Goal: Transaction & Acquisition: Purchase product/service

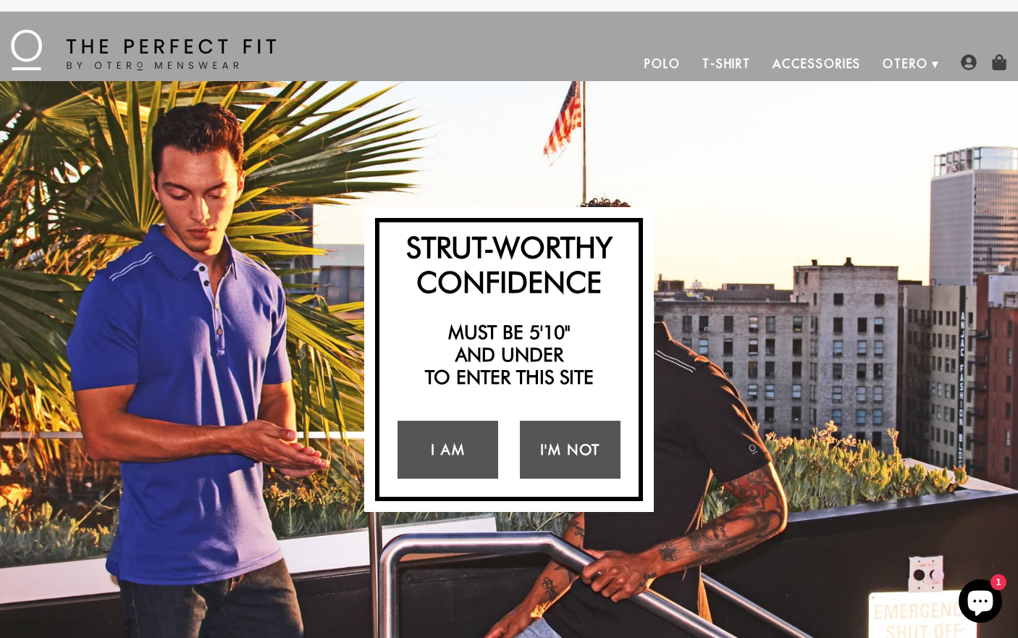
click at [670, 61] on link "Polo" at bounding box center [663, 63] width 58 height 35
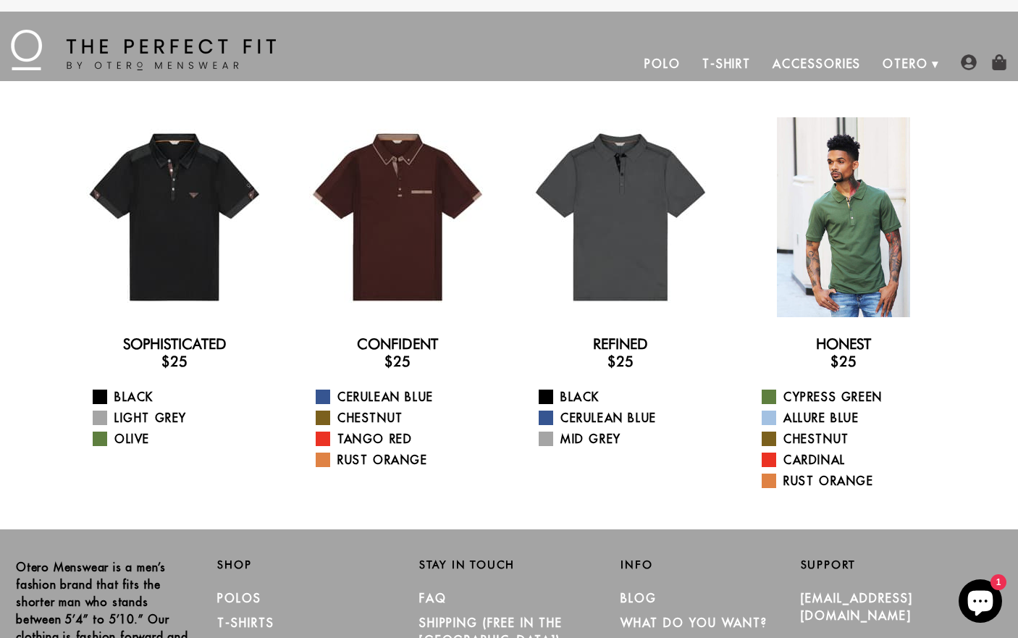
click at [792, 192] on div at bounding box center [844, 217] width 200 height 200
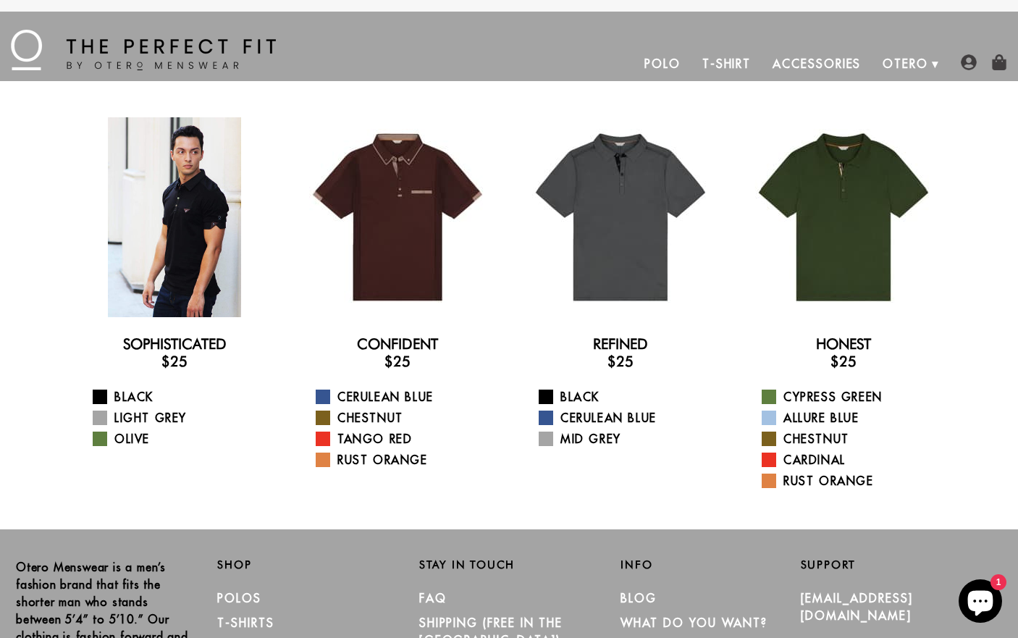
click at [216, 271] on div at bounding box center [175, 217] width 200 height 200
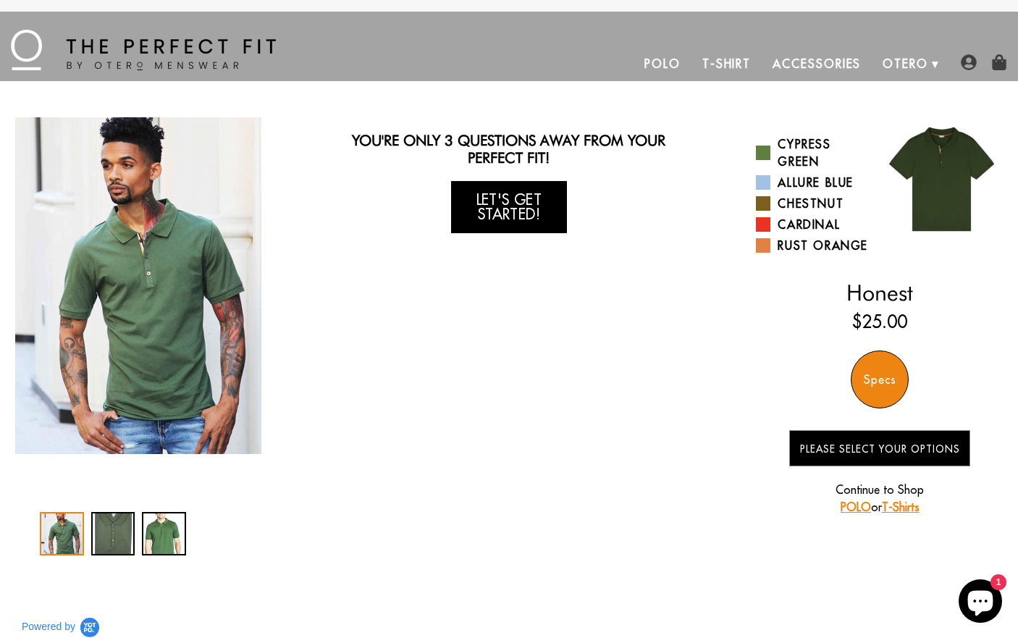
click at [518, 218] on link "Let's Get Started!" at bounding box center [509, 207] width 116 height 52
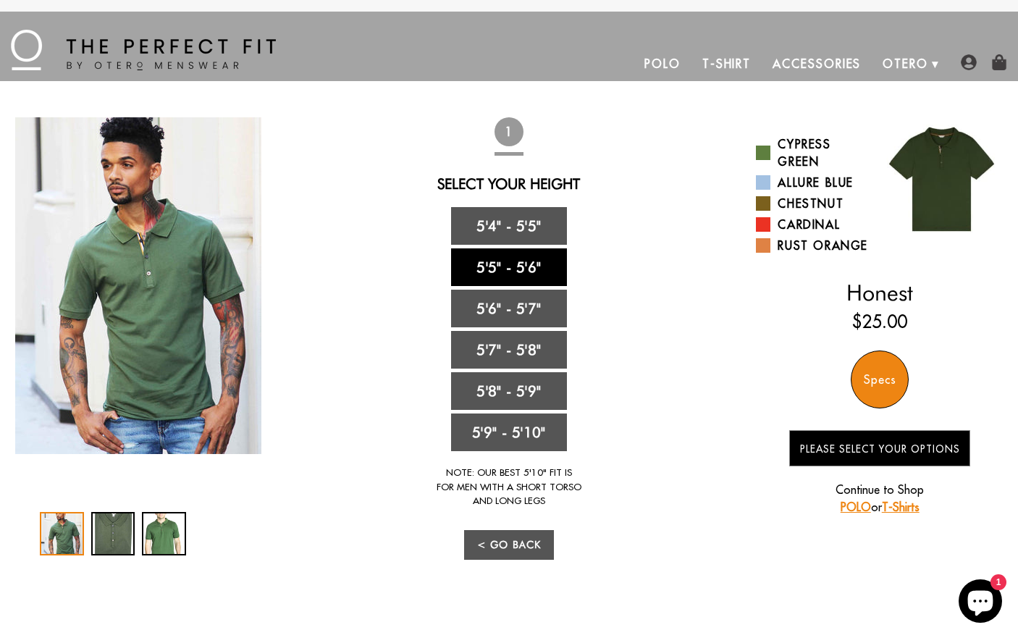
click at [515, 261] on link "5'5" - 5'6"" at bounding box center [509, 267] width 116 height 38
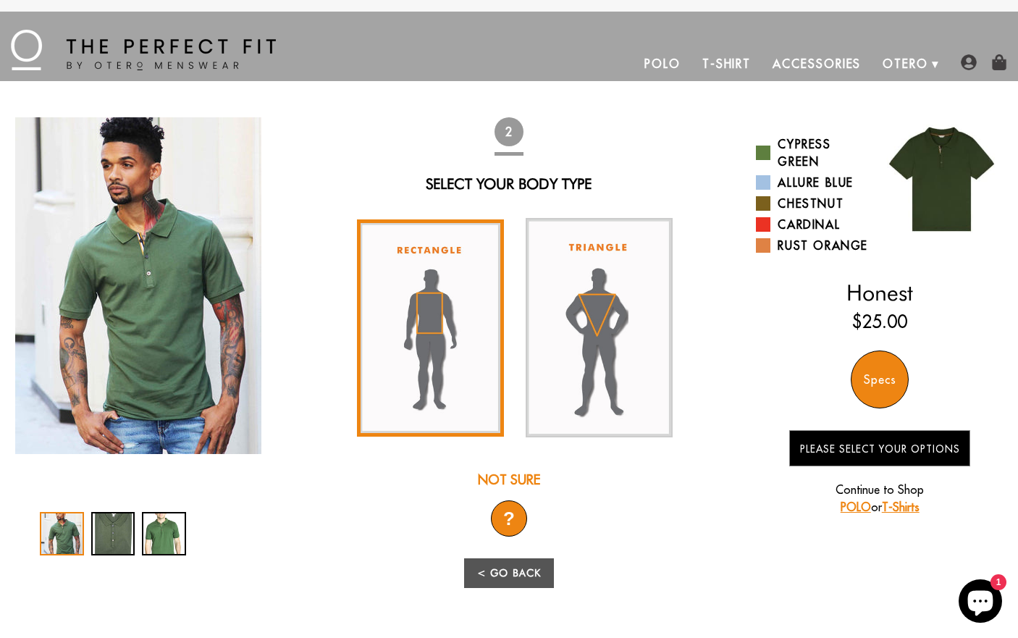
click at [453, 296] on img at bounding box center [430, 327] width 147 height 217
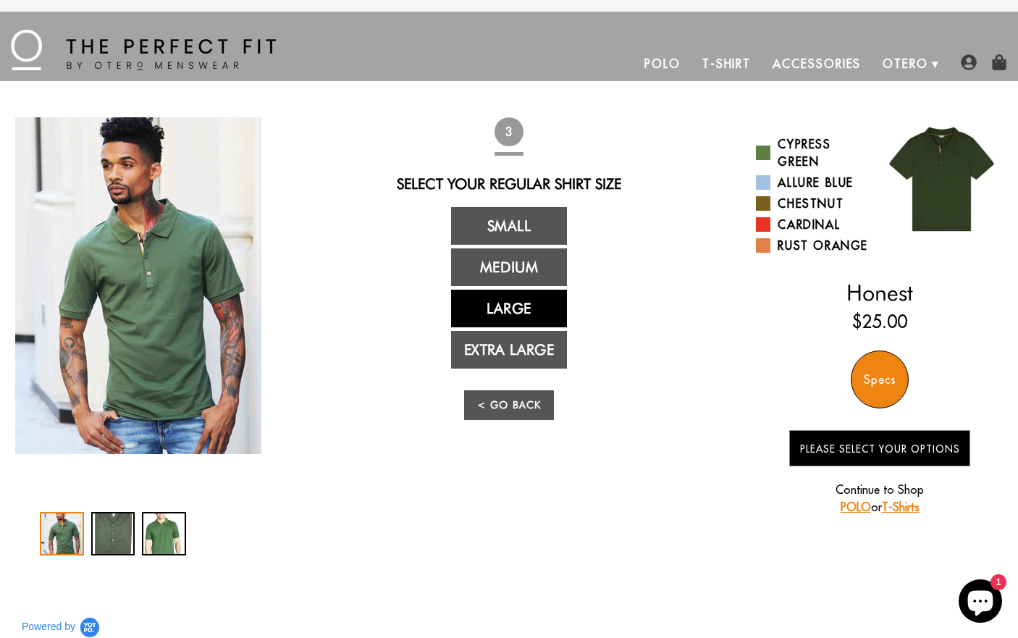
click at [489, 312] on link "Large" at bounding box center [509, 309] width 116 height 38
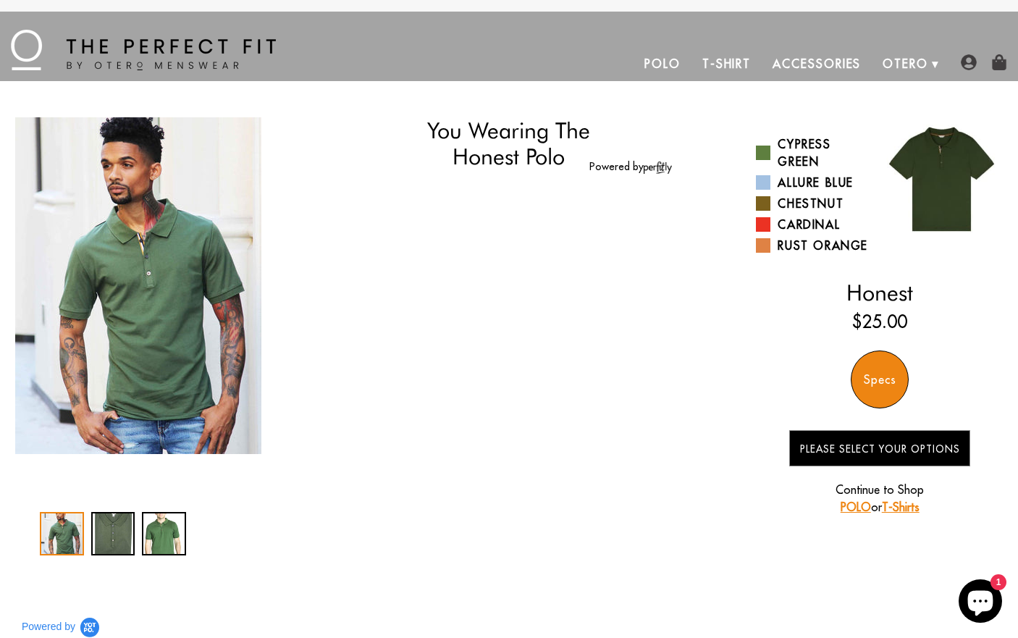
select select "55-56"
select select "L"
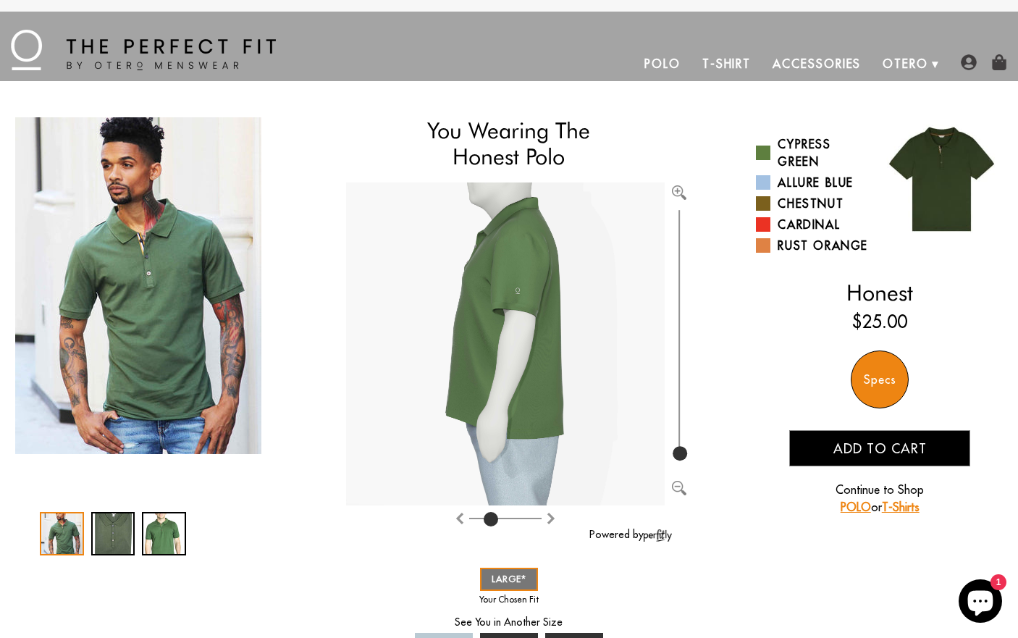
drag, startPoint x: 506, startPoint y: 516, endPoint x: 493, endPoint y: 518, distance: 13.1
type input "2"
click at [493, 521] on input "range" at bounding box center [505, 521] width 72 height 1
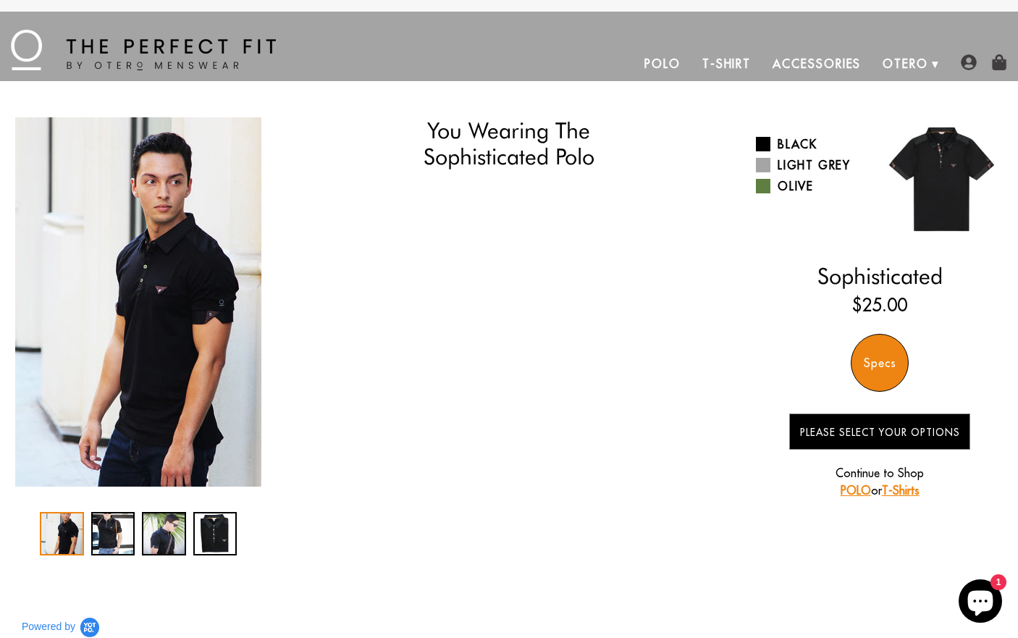
select select "55-56"
select select "L"
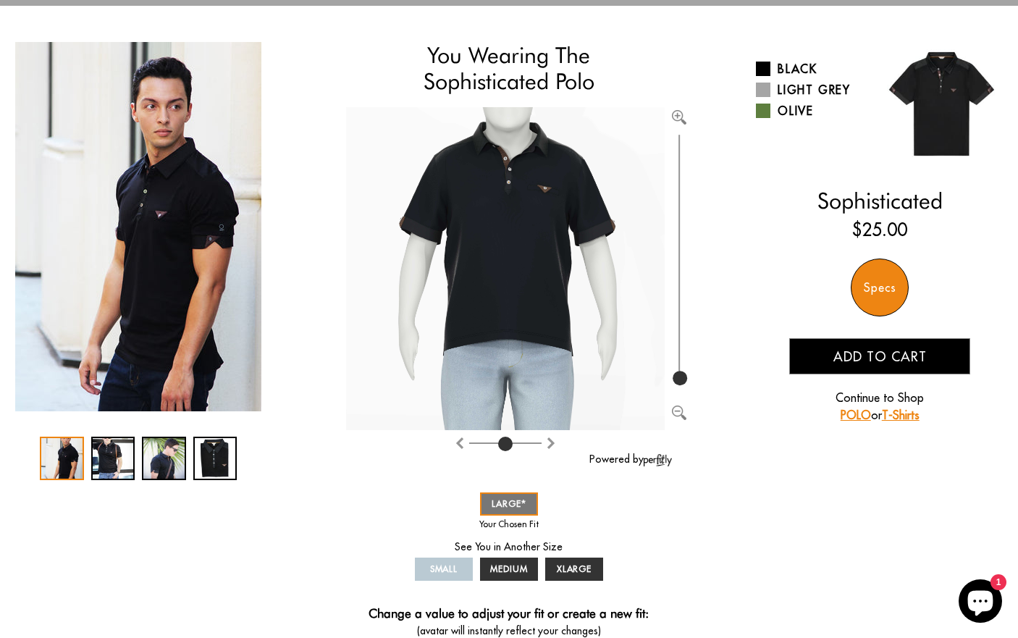
scroll to position [77, 0]
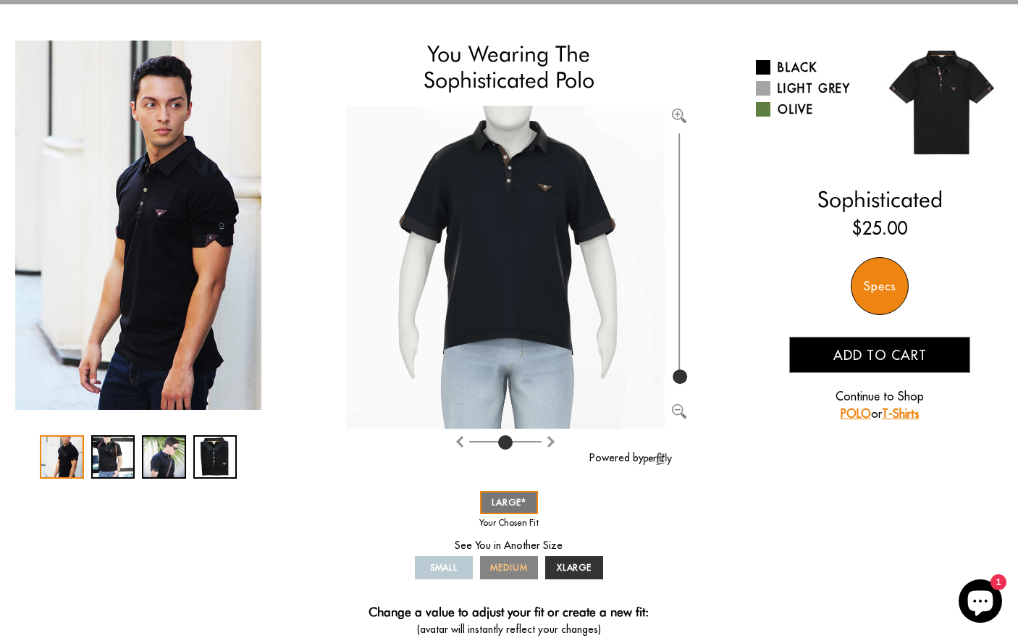
click at [519, 565] on span "MEDIUM" at bounding box center [509, 567] width 38 height 11
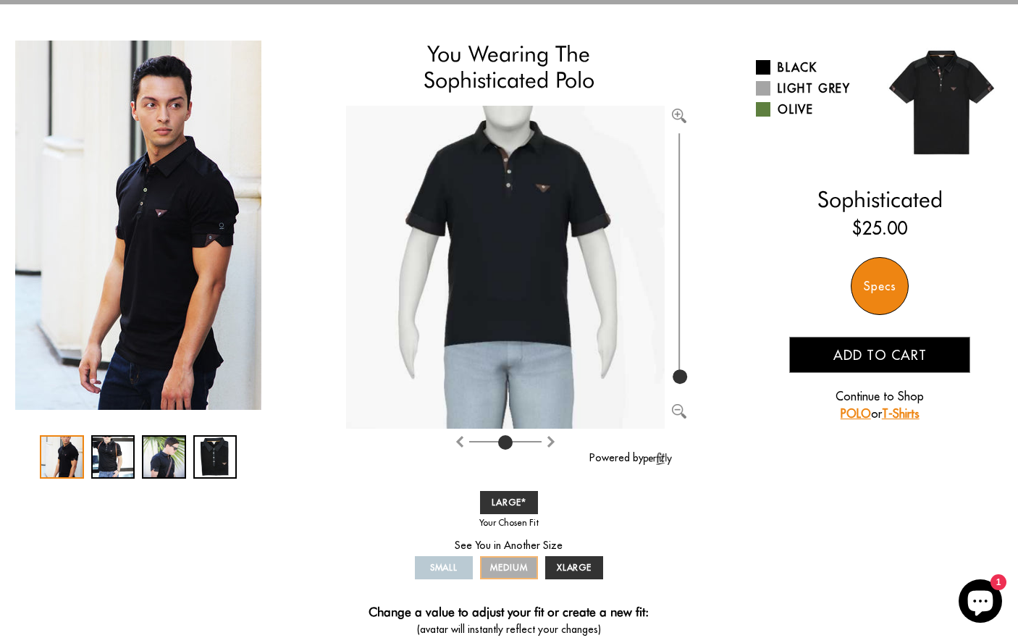
click at [516, 566] on span "MEDIUM" at bounding box center [509, 567] width 38 height 11
click at [549, 440] on img "Rotate counter clockwise" at bounding box center [551, 442] width 12 height 12
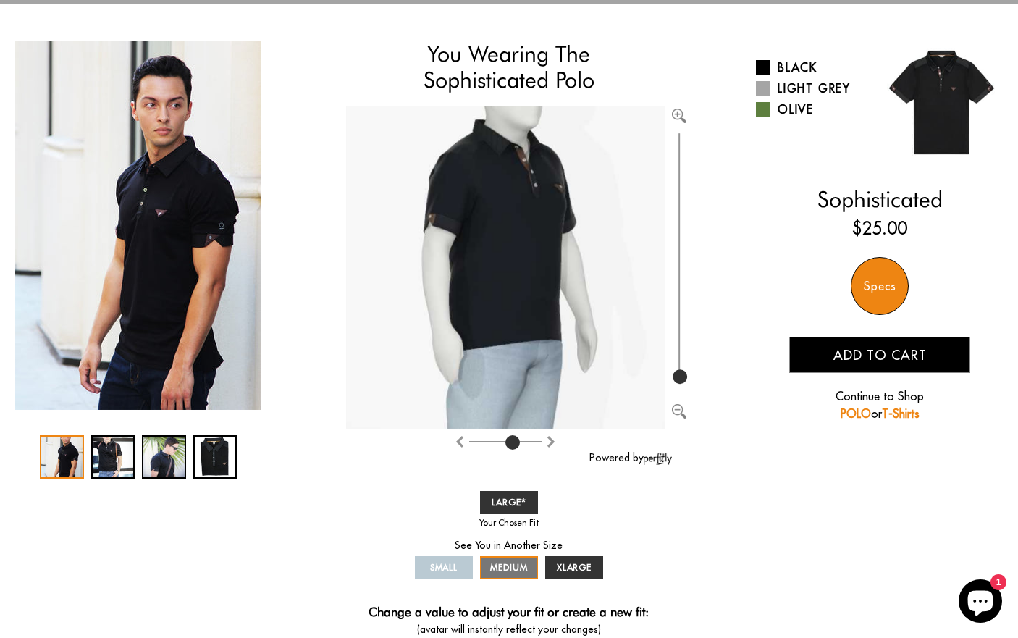
click at [549, 440] on img "Rotate counter clockwise" at bounding box center [551, 442] width 12 height 12
type input "6"
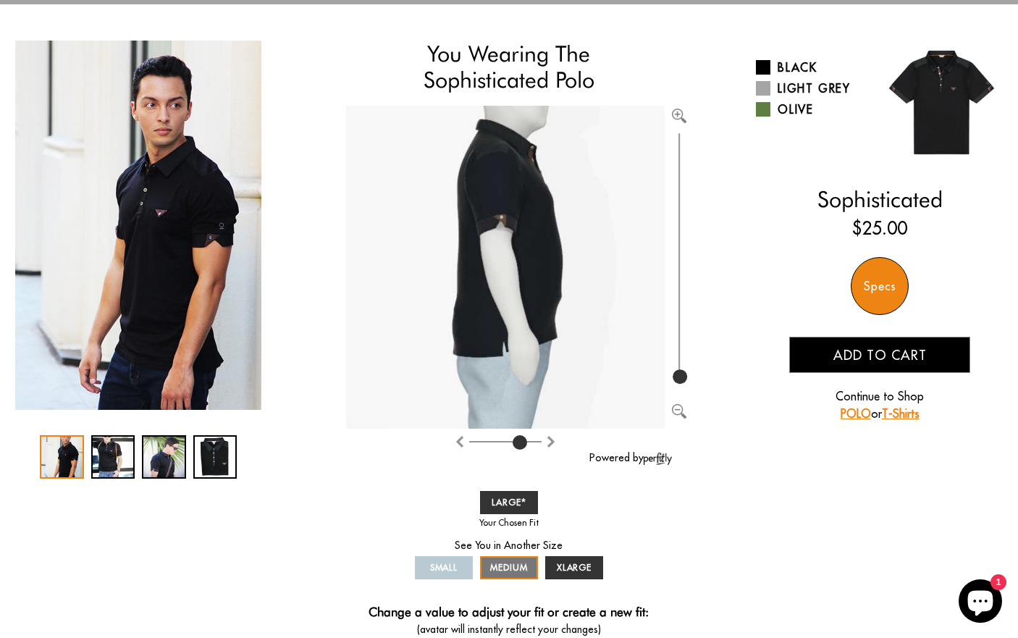
click at [459, 568] on link "SMALL" at bounding box center [444, 567] width 58 height 23
click at [450, 567] on span "SMALL" at bounding box center [444, 567] width 28 height 11
click at [497, 506] on span "LARGE" at bounding box center [509, 502] width 35 height 11
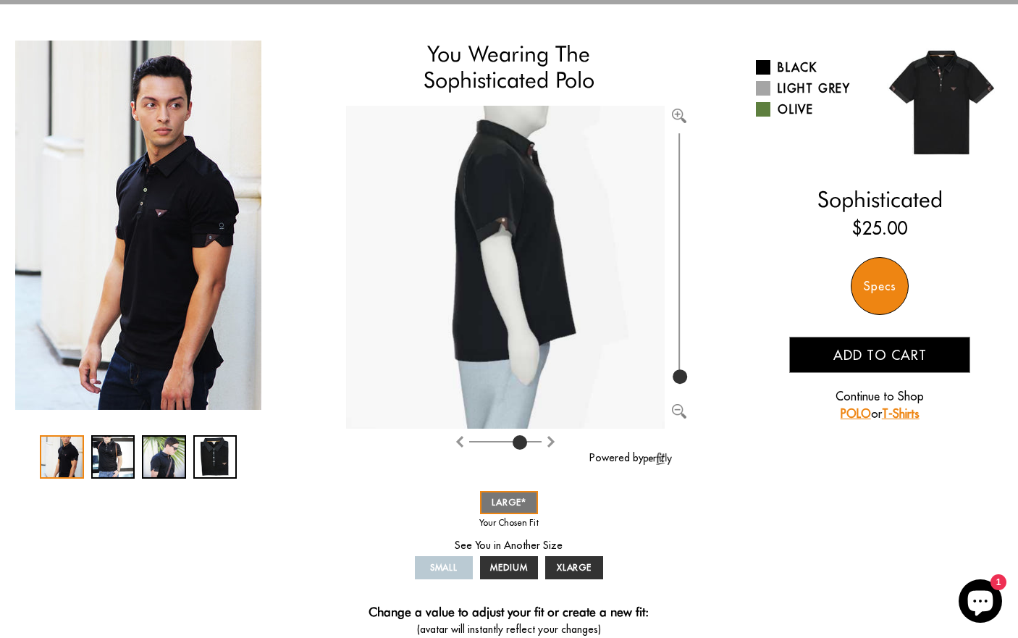
click at [455, 566] on span "SMALL" at bounding box center [444, 567] width 28 height 11
click at [568, 559] on link "XLARGE" at bounding box center [574, 567] width 58 height 23
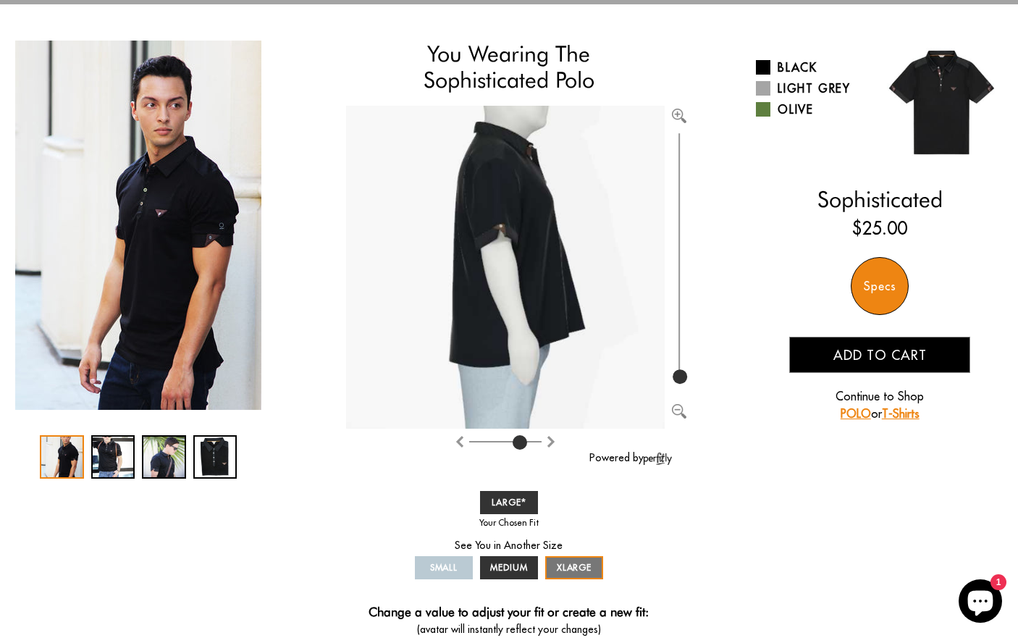
click at [539, 558] on div "SMALL MEDIUM LARGE XLARGE" at bounding box center [508, 535] width 195 height 96
